Goal: Check status: Check status

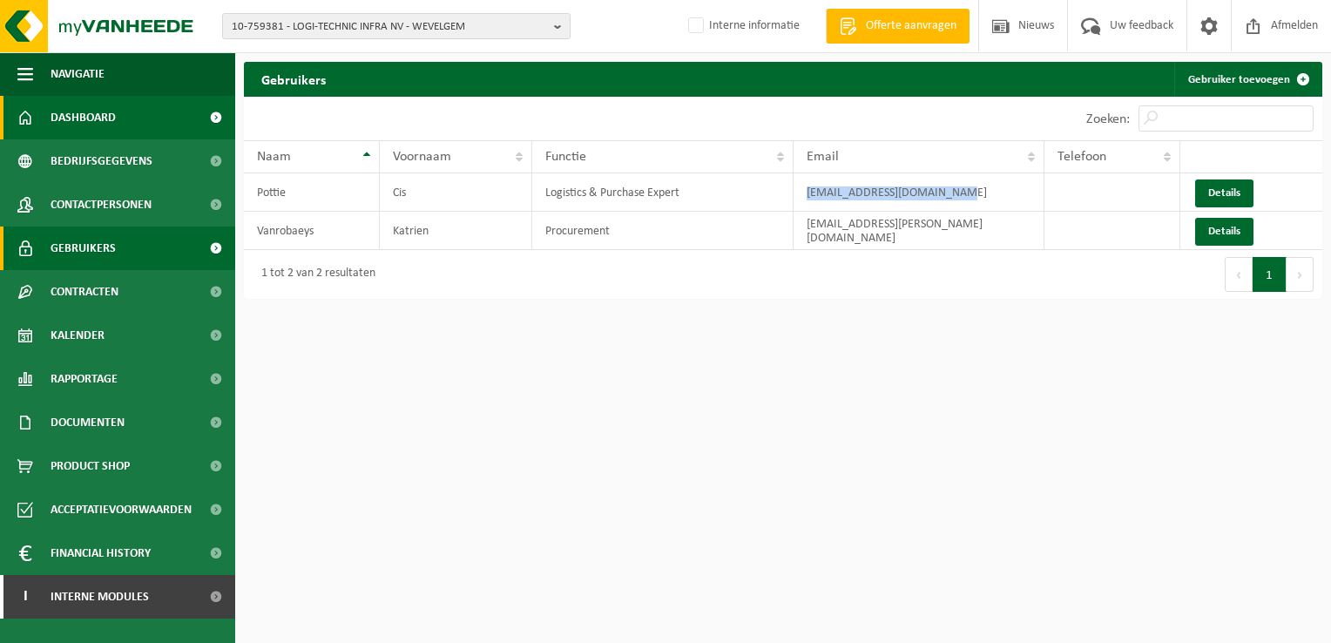
click at [108, 120] on span "Dashboard" at bounding box center [83, 118] width 65 height 44
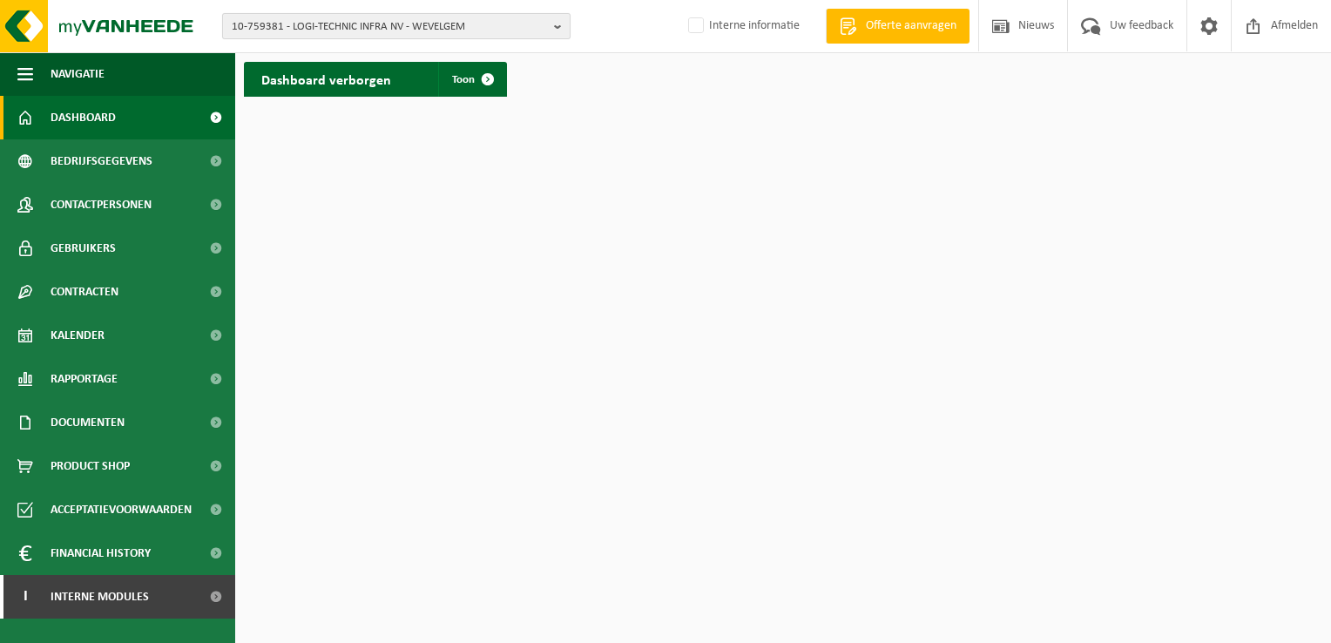
click at [561, 30] on b "button" at bounding box center [562, 26] width 16 height 24
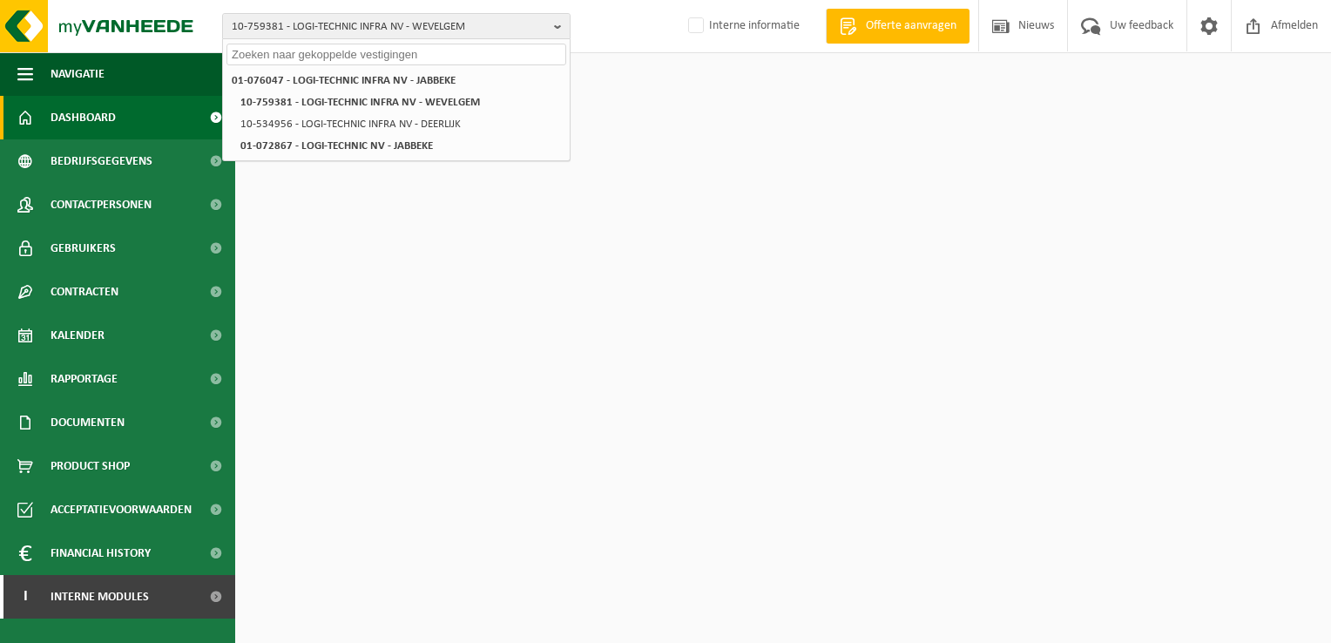
click at [531, 48] on input "text" at bounding box center [397, 55] width 340 height 22
click at [531, 51] on input "text" at bounding box center [397, 55] width 340 height 22
paste input "10-759381"
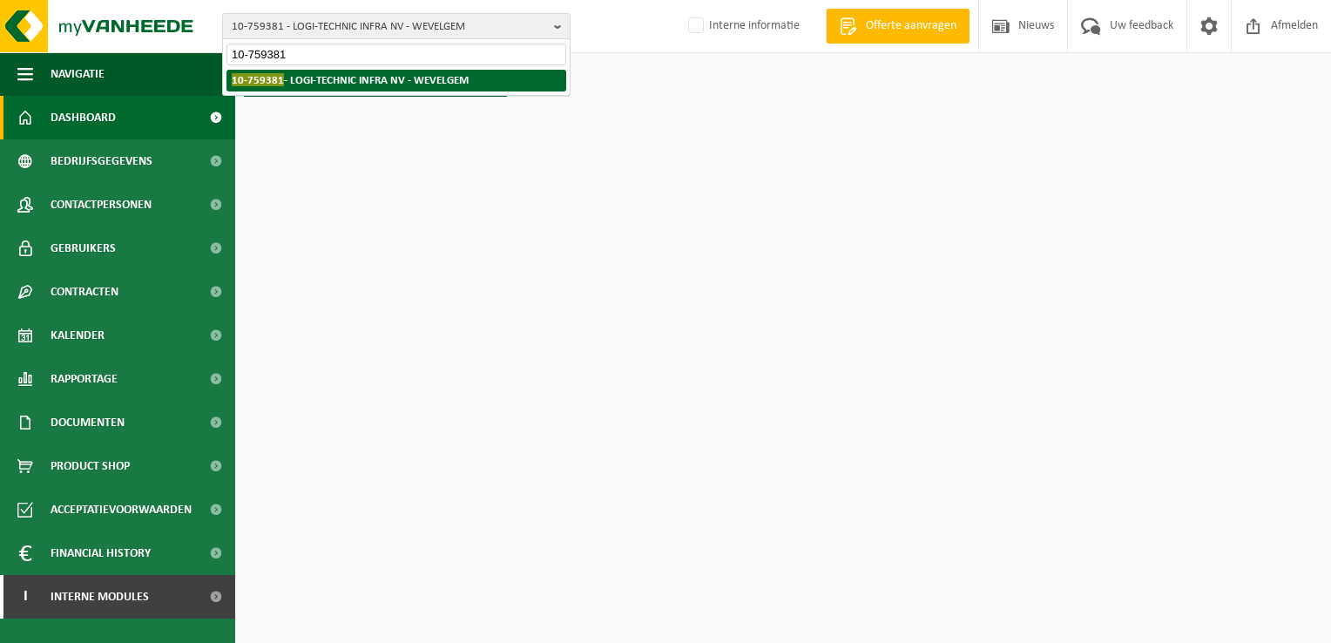
type input "10-759381"
click at [418, 78] on li "10-759381 - LOGI-TECHNIC INFRA NV - WEVELGEM" at bounding box center [397, 81] width 340 height 22
click at [384, 83] on li "10-759381 - LOGI-TECHNIC INFRA NV - WEVELGEM" at bounding box center [397, 81] width 340 height 22
click at [308, 82] on li "10-759381 - LOGI-TECHNIC INFRA NV - WEVELGEM" at bounding box center [397, 81] width 340 height 22
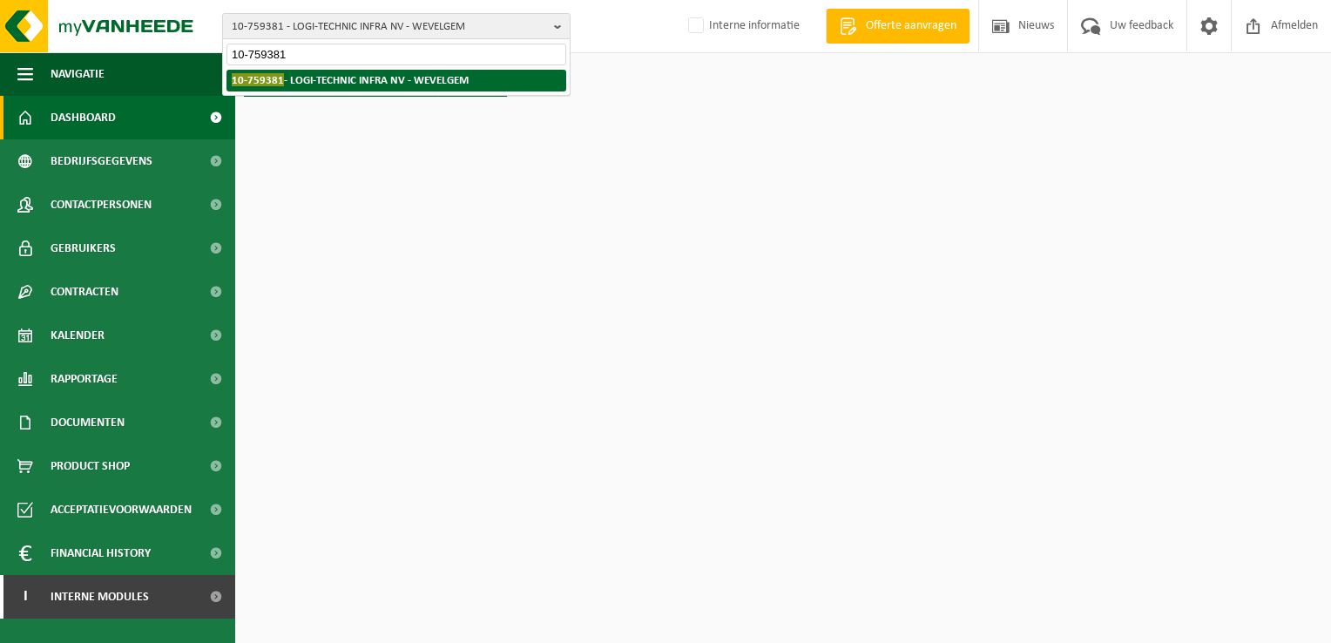
click at [308, 82] on li "10-759381 - LOGI-TECHNIC INFRA NV - WEVELGEM" at bounding box center [397, 81] width 340 height 22
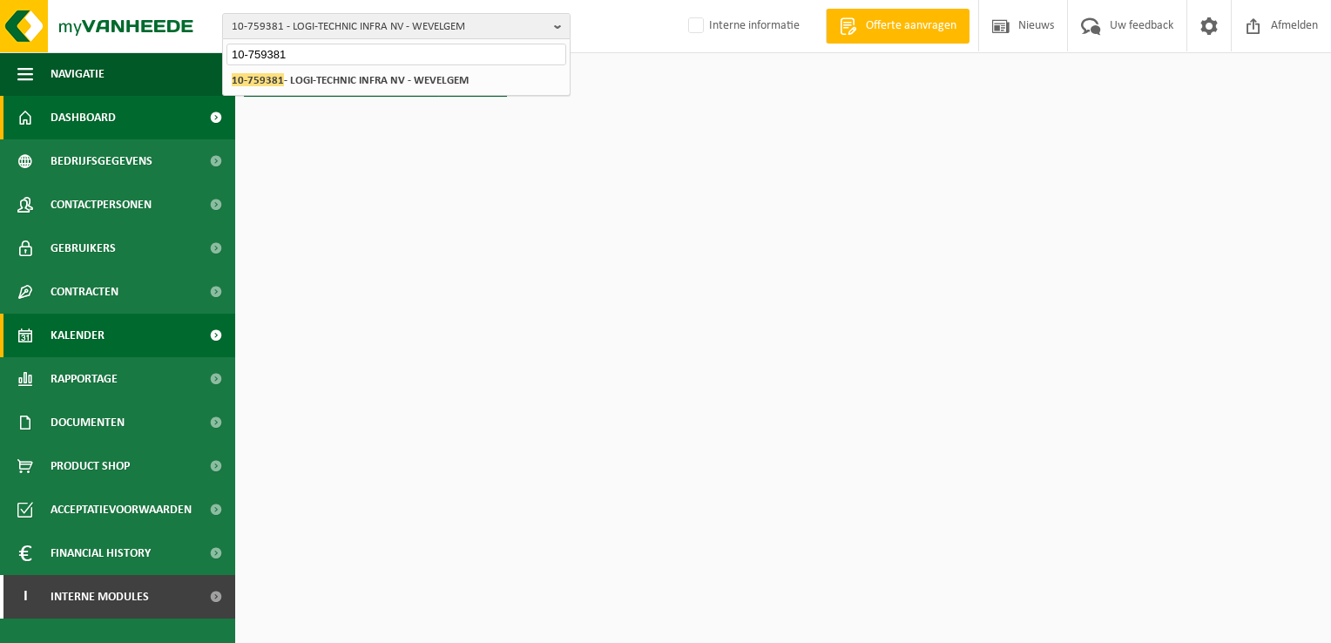
click at [74, 339] on span "Kalender" at bounding box center [78, 336] width 54 height 44
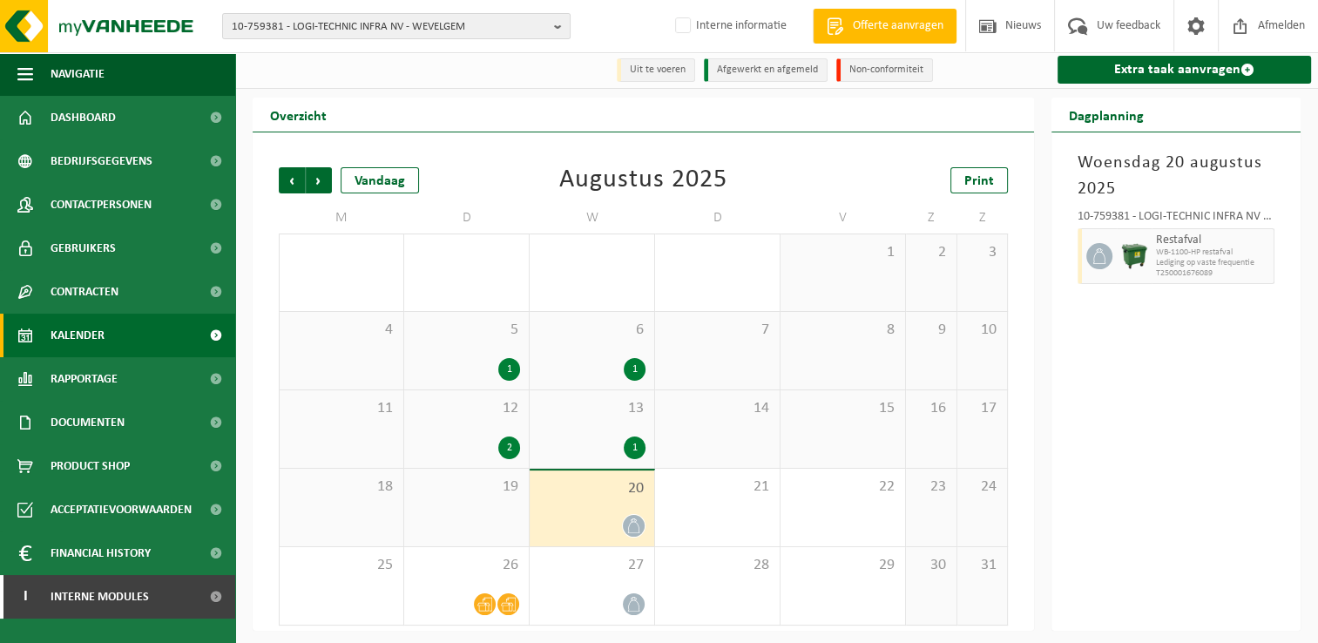
scroll to position [3, 0]
click at [572, 587] on div "27" at bounding box center [592, 586] width 125 height 78
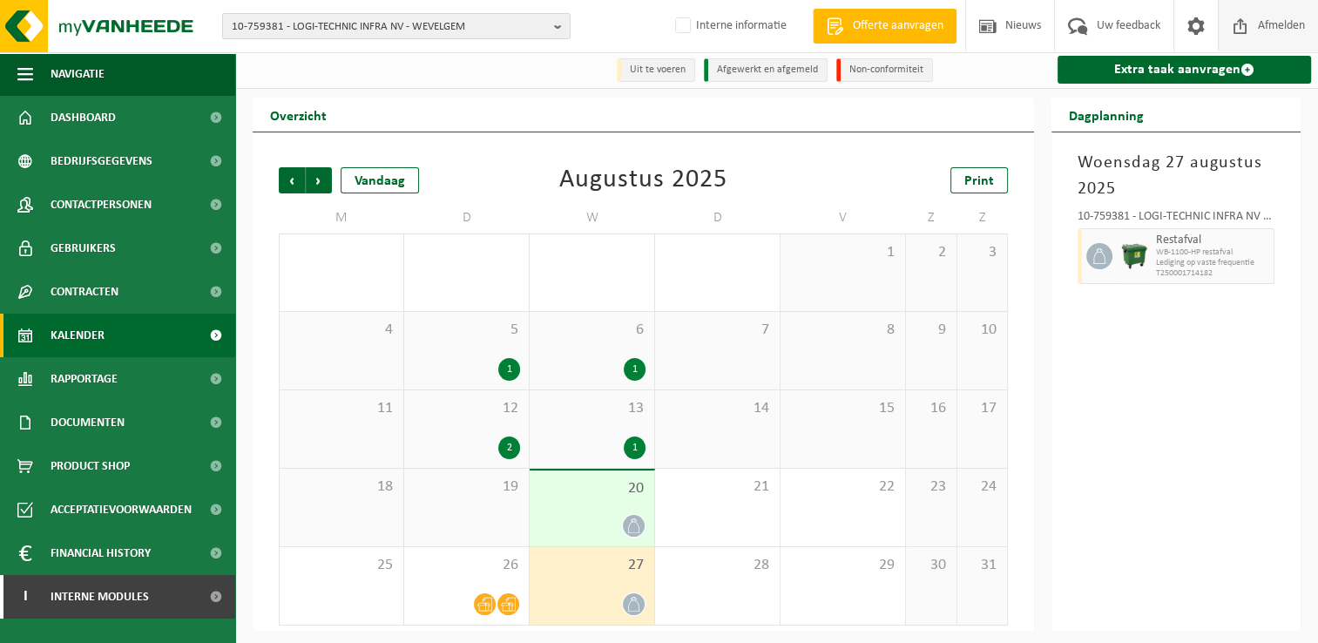
click at [1288, 26] on span "Afmelden" at bounding box center [1282, 25] width 56 height 51
